Goal: Use online tool/utility: Utilize a website feature to perform a specific function

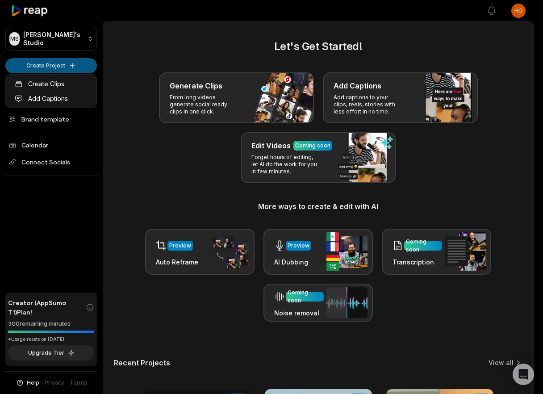
click at [59, 63] on html "[PERSON_NAME] Studio Create Project Home Projects Brand template Calendar Conne…" at bounding box center [271, 197] width 543 height 394
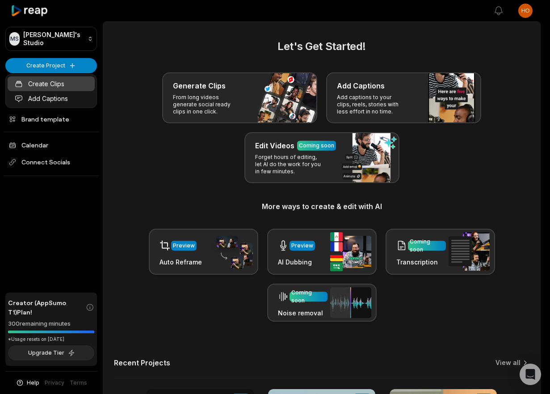
click at [63, 88] on link "Create Clips" at bounding box center [51, 83] width 87 height 15
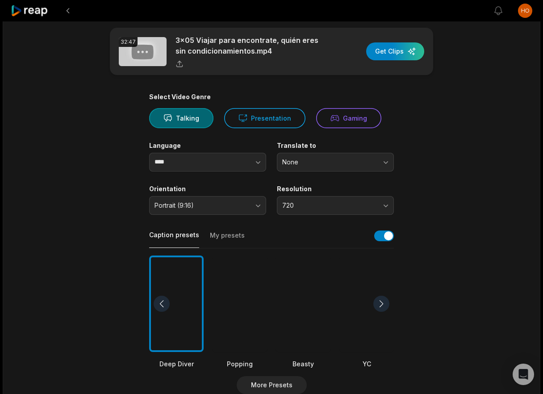
scroll to position [5, 0]
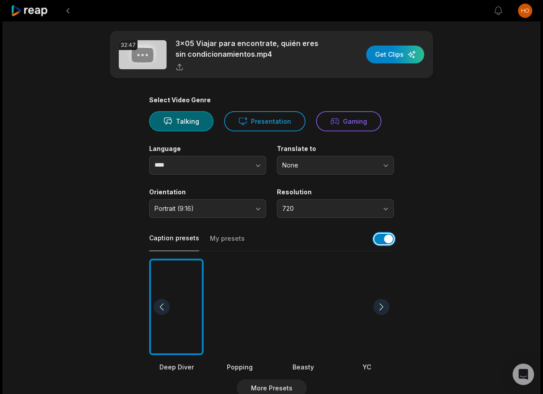
click at [389, 238] on button "button" at bounding box center [384, 239] width 20 height 11
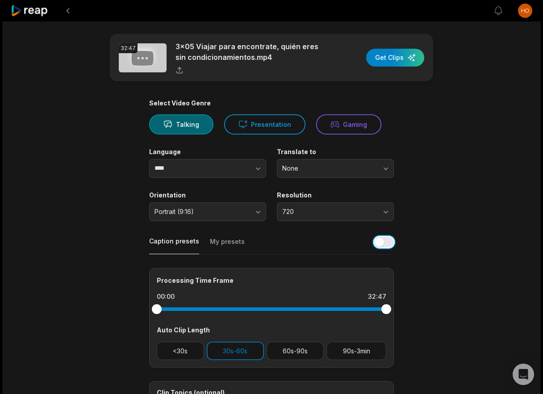
scroll to position [0, 0]
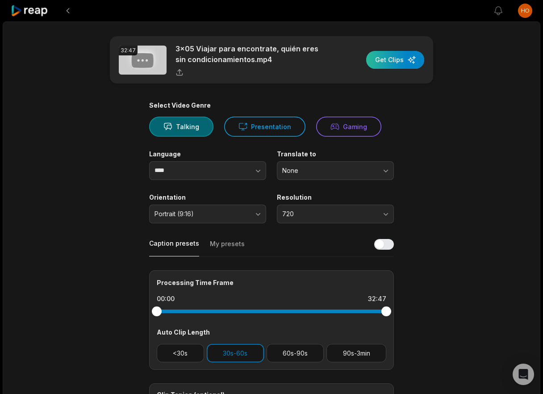
click at [392, 63] on div "button" at bounding box center [395, 60] width 58 height 18
